Goal: Task Accomplishment & Management: Complete application form

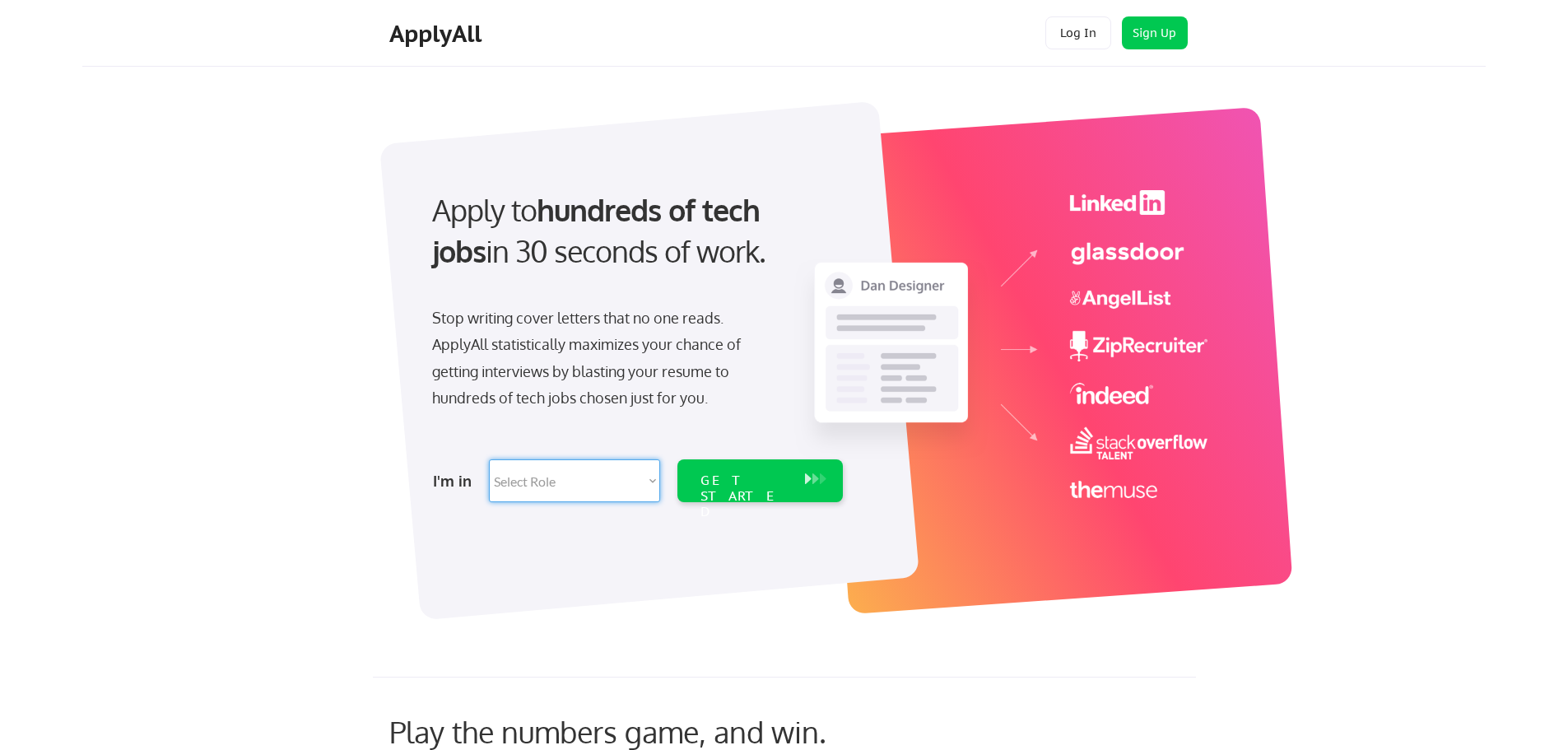
click at [634, 477] on select "Select Role Software Engineering Product Management Customer Success Sales UI/U…" at bounding box center [574, 480] width 171 height 42
select select ""it_security""
click at [489, 459] on select "Select Role Software Engineering Product Management Customer Success Sales UI/U…" at bounding box center [574, 480] width 171 height 42
select select ""it_security""
click at [759, 483] on div "GET STARTED" at bounding box center [744, 496] width 88 height 48
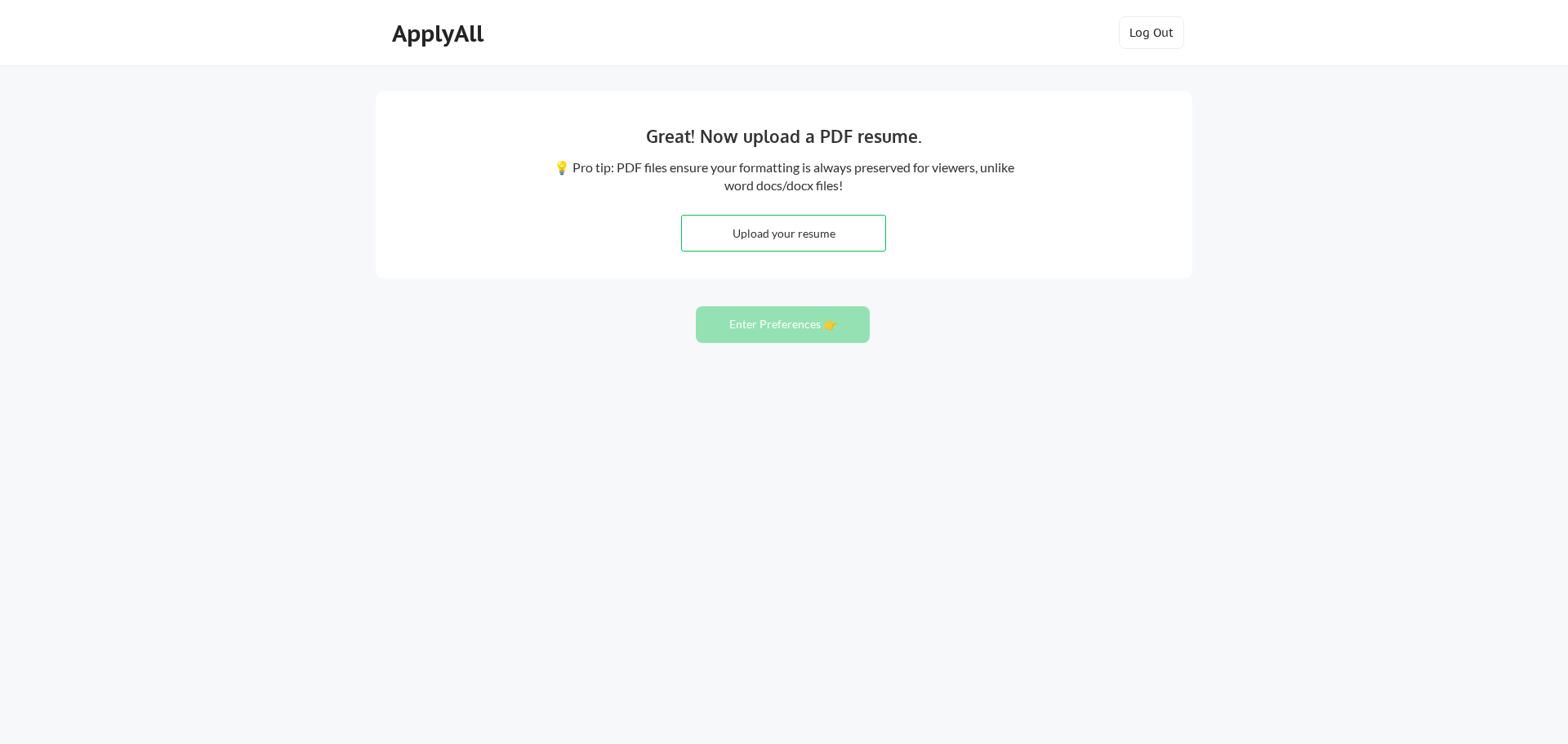
click at [1106, 224] on div "Great! Now upload a PDF resume. 💡 Pro tip: PDF files ensure your formatting is …" at bounding box center [784, 184] width 817 height 188
click at [555, 697] on div "Great! Now upload a PDF resume. 💡 Pro tip: PDF files ensure your formatting is …" at bounding box center [784, 372] width 1568 height 744
click at [514, 735] on div "Great! Now upload a PDF resume. 💡 Pro tip: PDF files ensure your formatting is …" at bounding box center [784, 372] width 1568 height 744
click at [507, 649] on div "Great! Now upload a PDF resume. 💡 Pro tip: PDF files ensure your formatting is …" at bounding box center [784, 372] width 1568 height 744
click at [729, 635] on div "Great! Now upload a PDF resume. 💡 Pro tip: PDF files ensure your formatting is …" at bounding box center [784, 372] width 1568 height 744
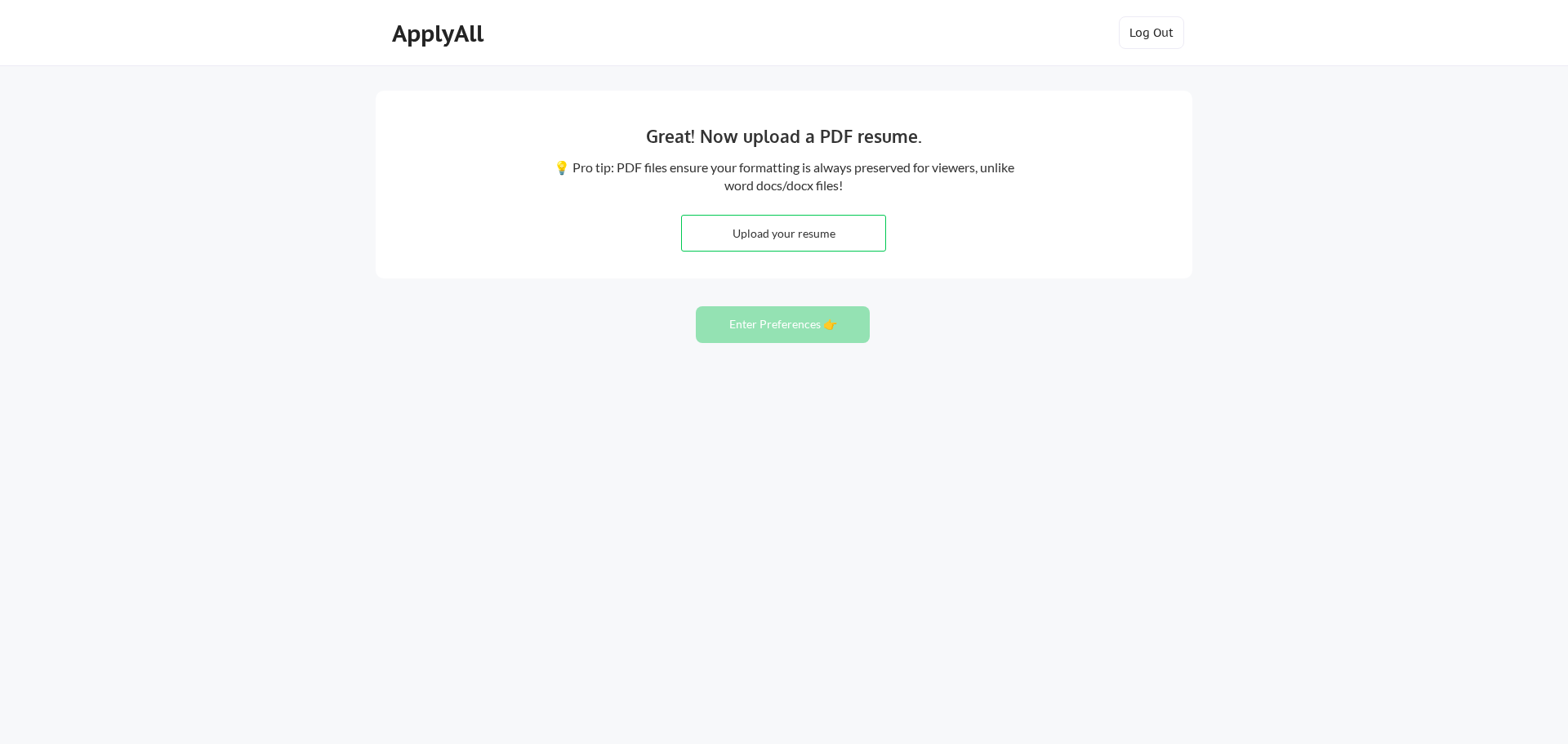
click at [707, 547] on div "Great! Now upload a PDF resume. 💡 Pro tip: PDF files ensure your formatting is …" at bounding box center [784, 372] width 1568 height 744
drag, startPoint x: 1036, startPoint y: 567, endPoint x: 1029, endPoint y: 530, distance: 37.7
click at [1035, 567] on div "Great! Now upload a PDF resume. 💡 Pro tip: PDF files ensure your formatting is …" at bounding box center [784, 372] width 1568 height 744
click at [752, 242] on input "file" at bounding box center [784, 233] width 203 height 35
type input "C:\fakepath\ThaiNguyenResume1012025.pdf"
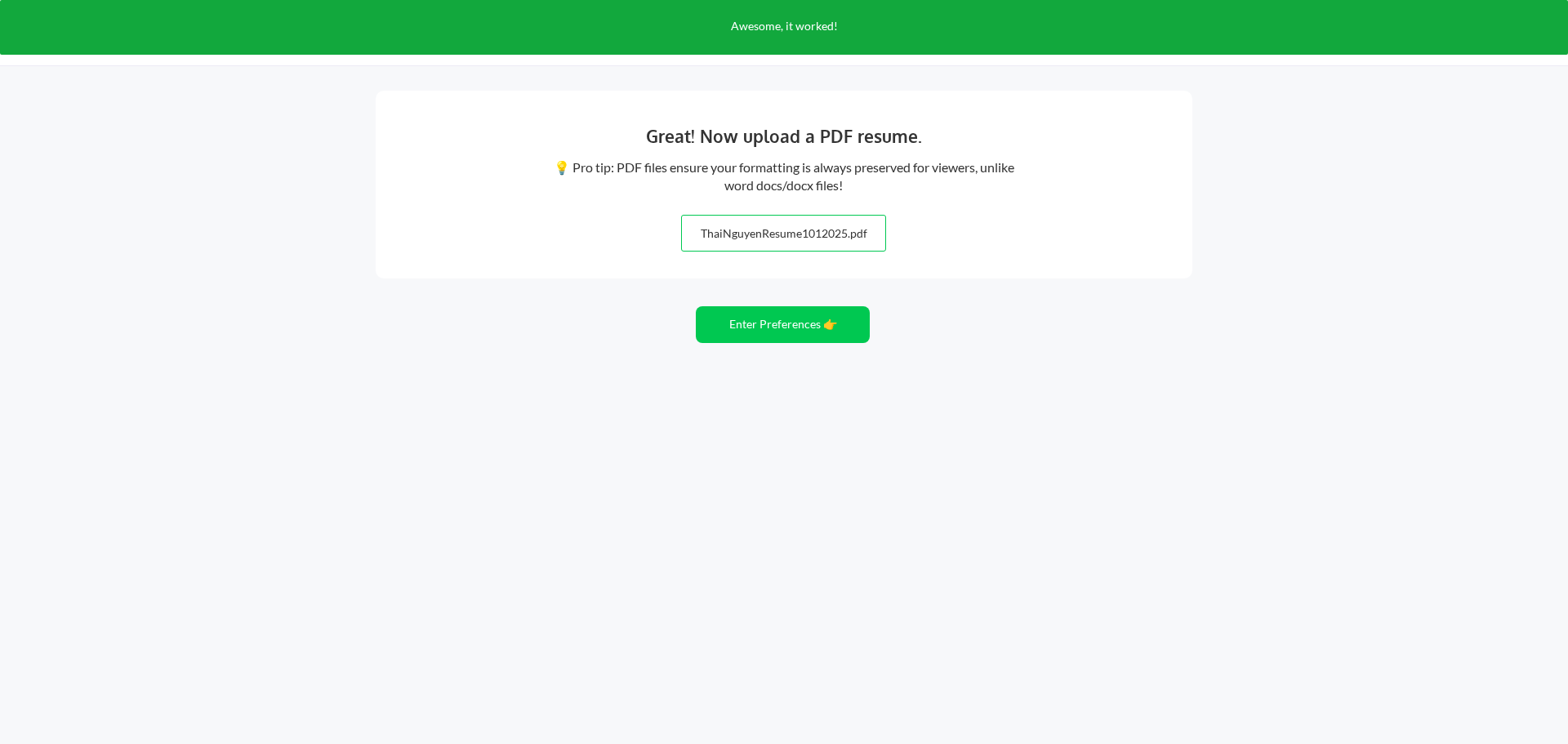
click at [782, 432] on div "Great! Now upload a PDF resume. 💡 Pro tip: PDF files ensure your formatting is …" at bounding box center [784, 372] width 1568 height 744
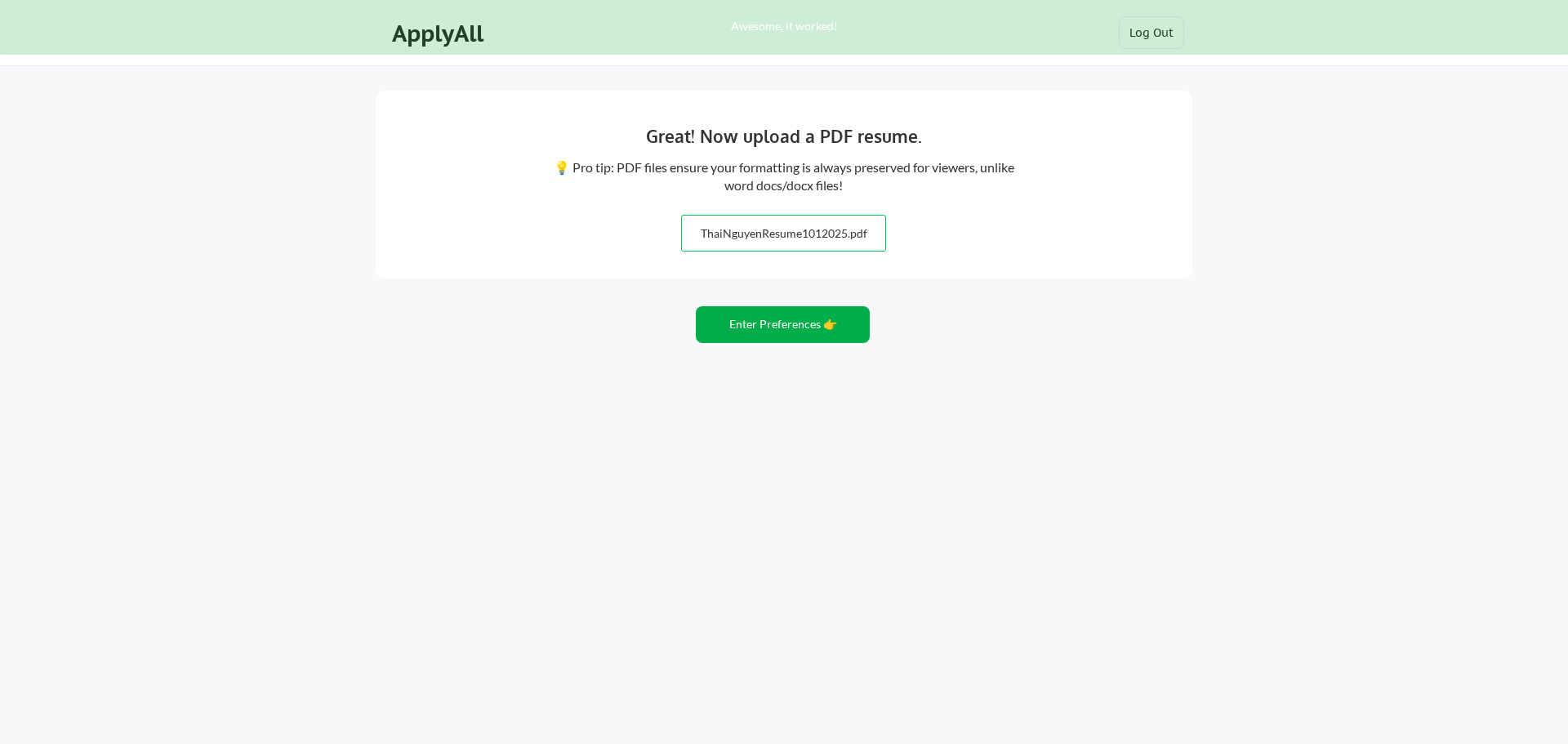
click at [758, 319] on button "Enter Preferences 👉" at bounding box center [783, 324] width 174 height 37
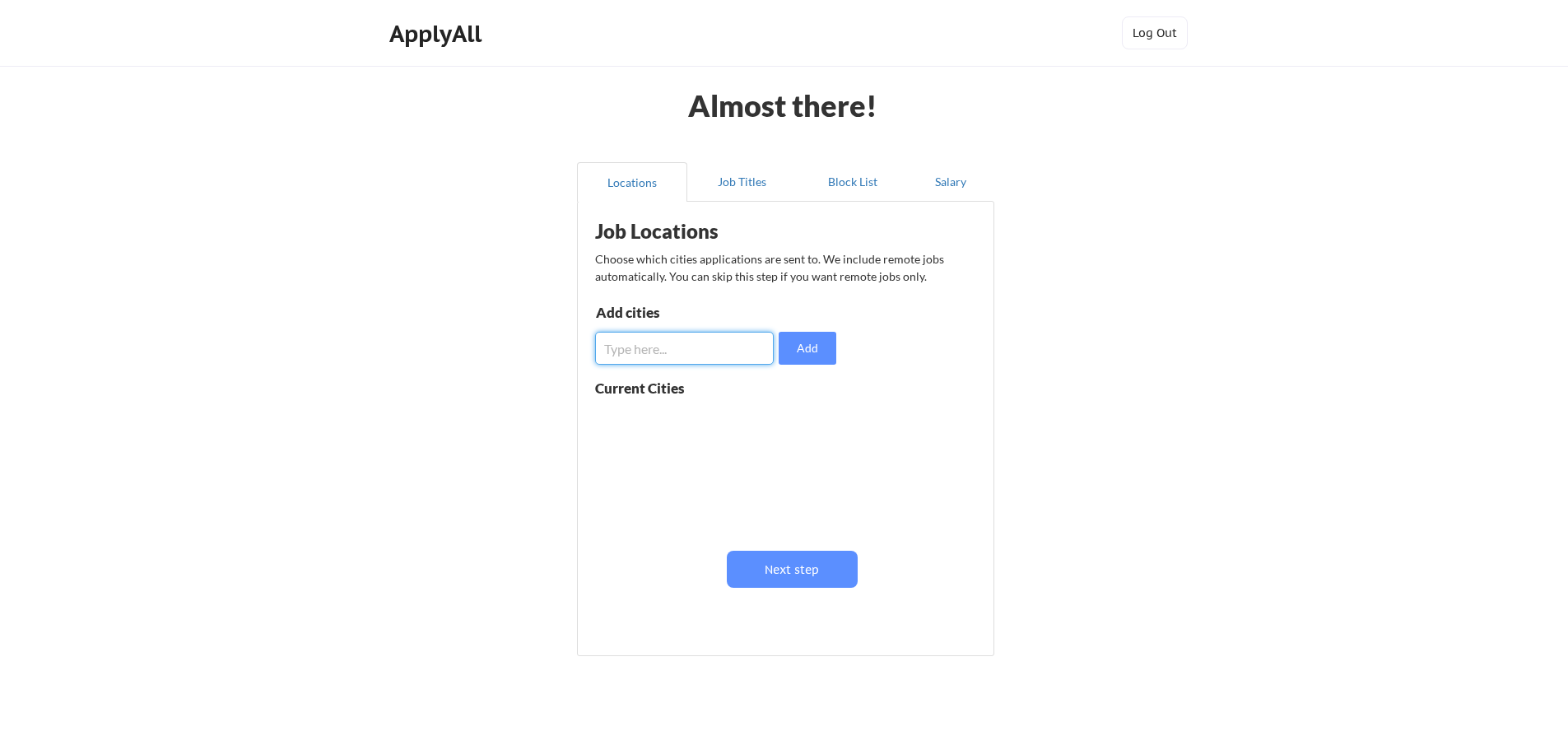
click at [690, 349] on input "input" at bounding box center [684, 348] width 178 height 33
type input "houston"
click at [793, 348] on button "Add" at bounding box center [808, 348] width 57 height 33
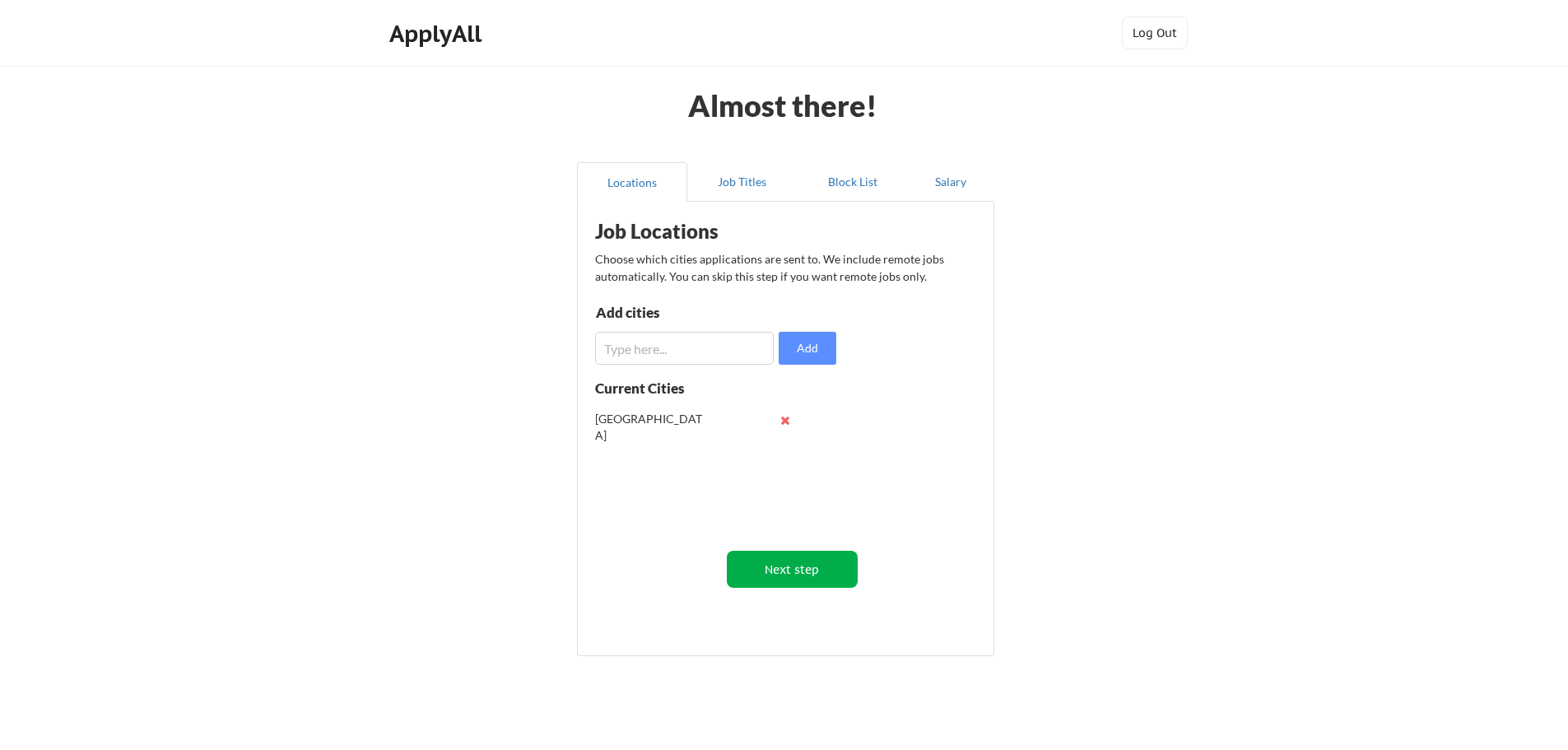
click at [760, 575] on button "Next step" at bounding box center [793, 569] width 131 height 37
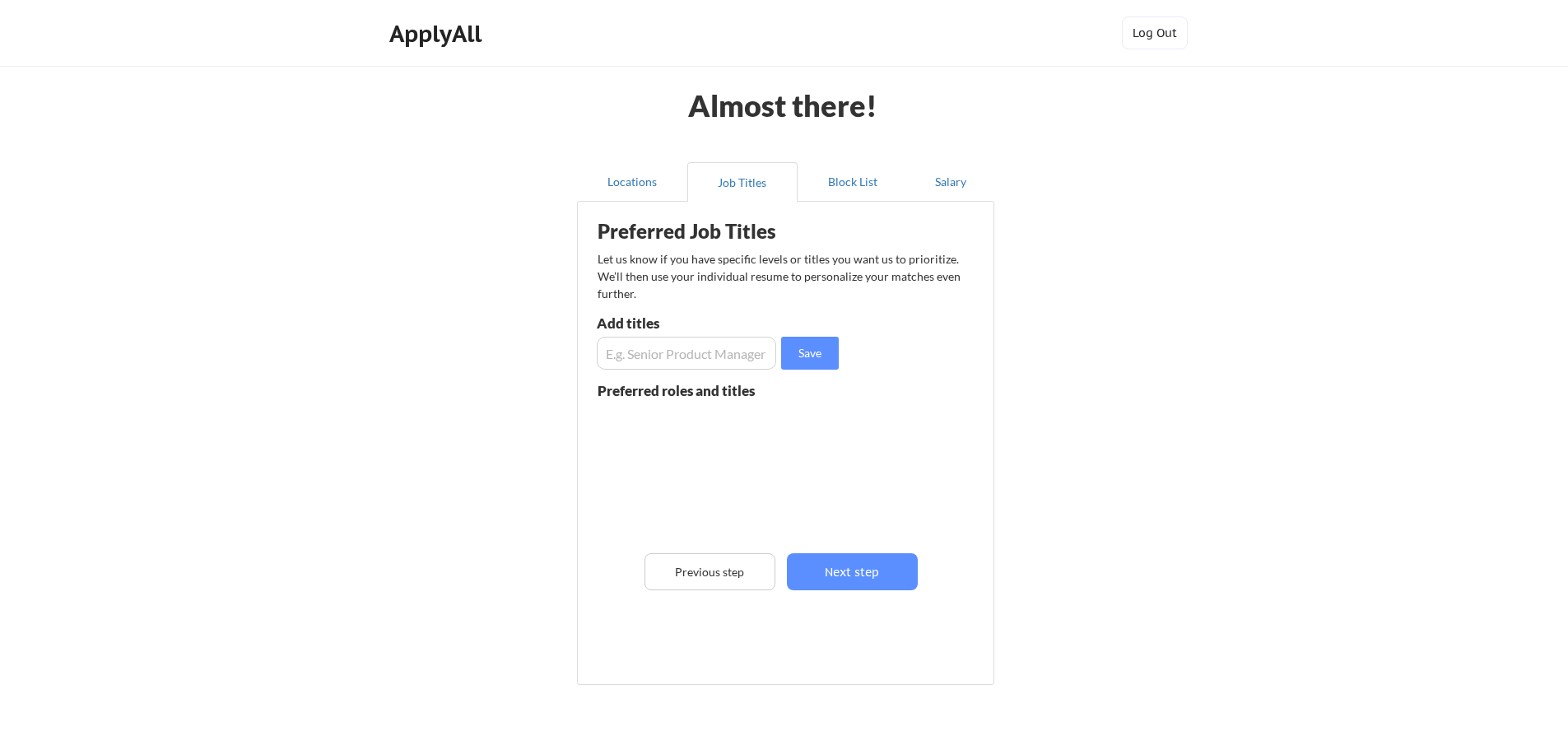
click at [677, 347] on input "input" at bounding box center [687, 353] width 179 height 33
type input "IT Manager"
click at [820, 340] on button "Save" at bounding box center [809, 353] width 57 height 33
click at [814, 574] on button "Next step" at bounding box center [853, 572] width 131 height 37
